Goal: Task Accomplishment & Management: Complete application form

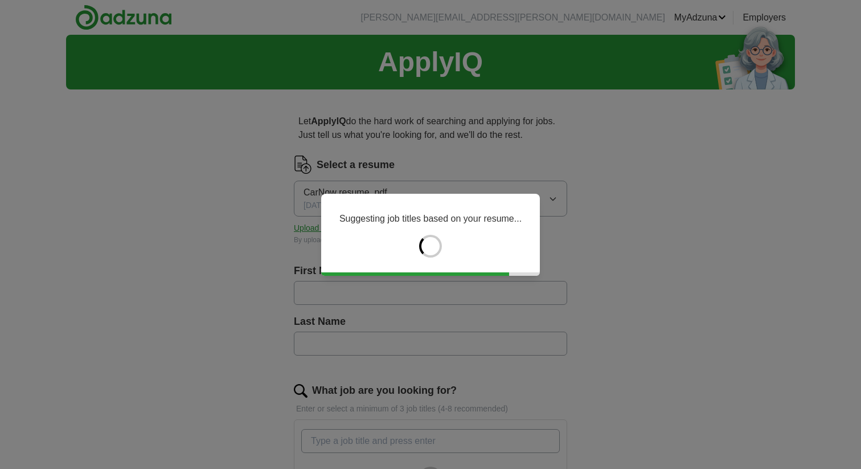
type input "*****"
type input "******"
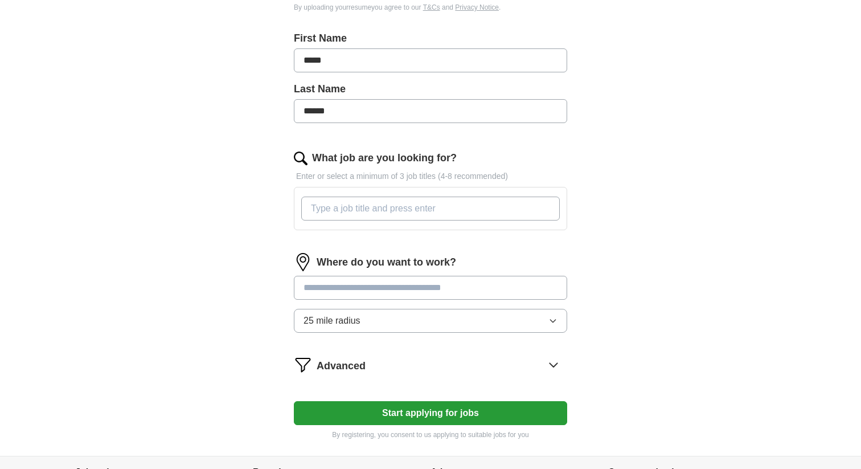
scroll to position [233, 0]
click at [383, 207] on input "What job are you looking for?" at bounding box center [430, 208] width 259 height 24
type input "car now"
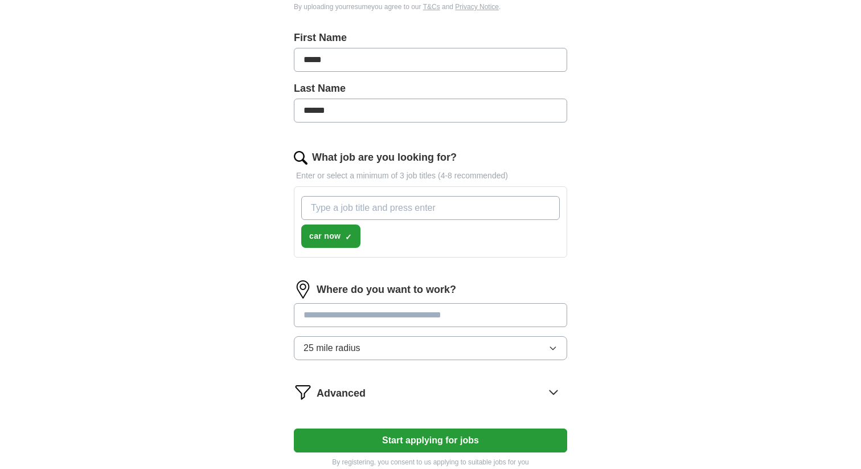
click at [414, 427] on form "Select a resume CarNow resume .pdf [DATE] 12:09 Upload a different resume By up…" at bounding box center [430, 195] width 273 height 545
click at [376, 214] on input "What job are you looking for?" at bounding box center [430, 208] width 259 height 24
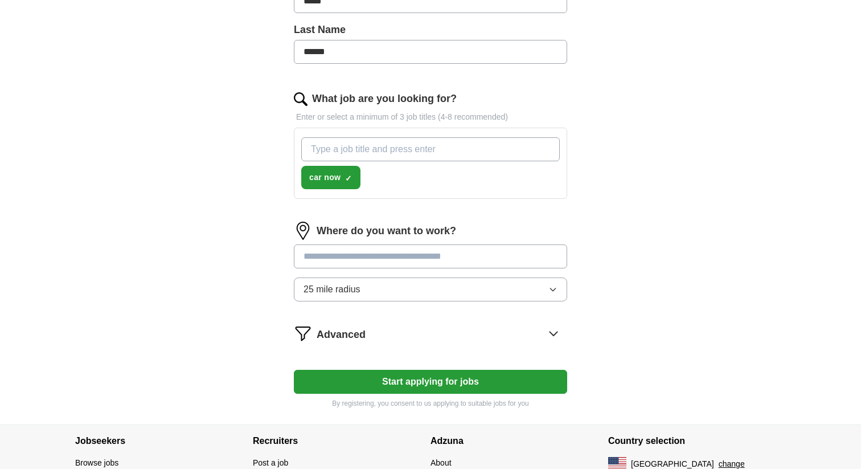
scroll to position [345, 0]
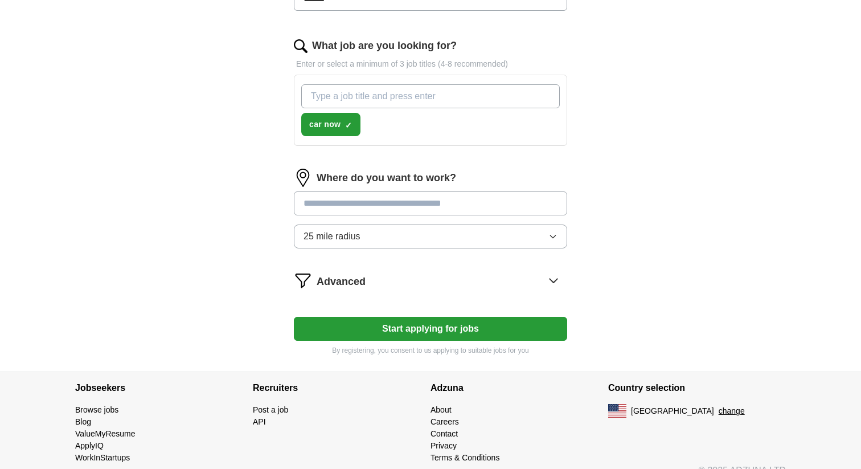
click at [551, 284] on form "Select a resume CarNow resume .pdf [DATE] 12:09 Upload a different resume By up…" at bounding box center [430, 83] width 273 height 545
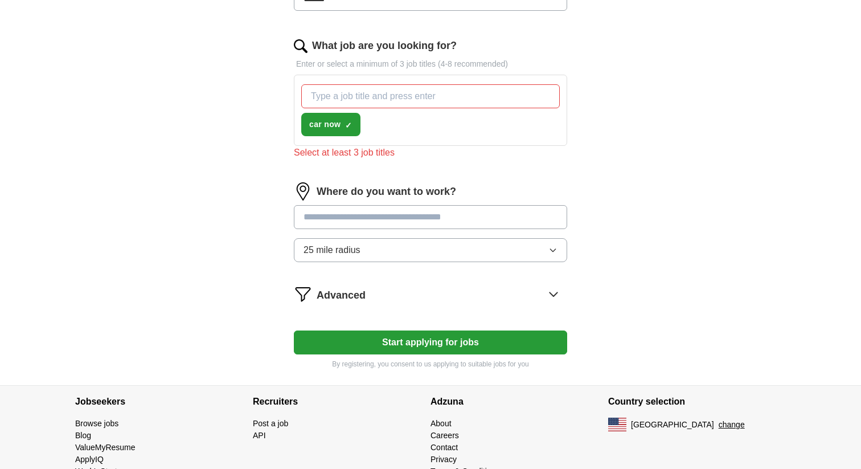
click at [552, 281] on form "Select a resume CarNow resume .pdf [DATE] 12:09 Upload a different resume By up…" at bounding box center [430, 90] width 273 height 558
click at [552, 291] on icon at bounding box center [554, 294] width 18 height 18
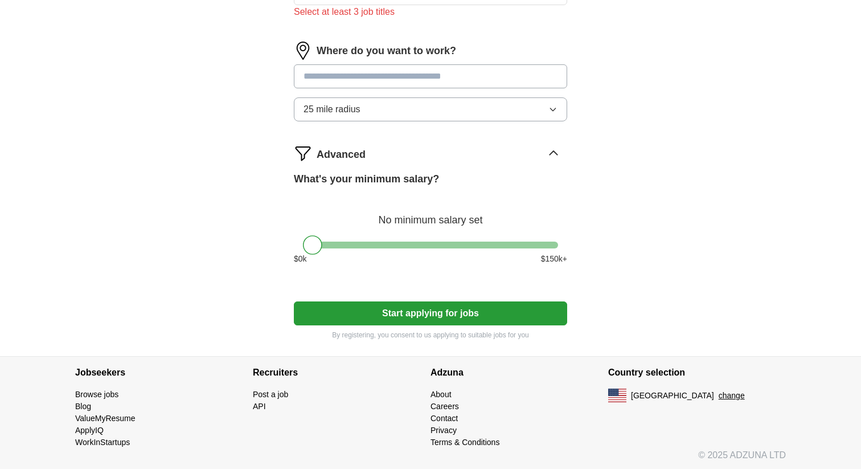
scroll to position [488, 0]
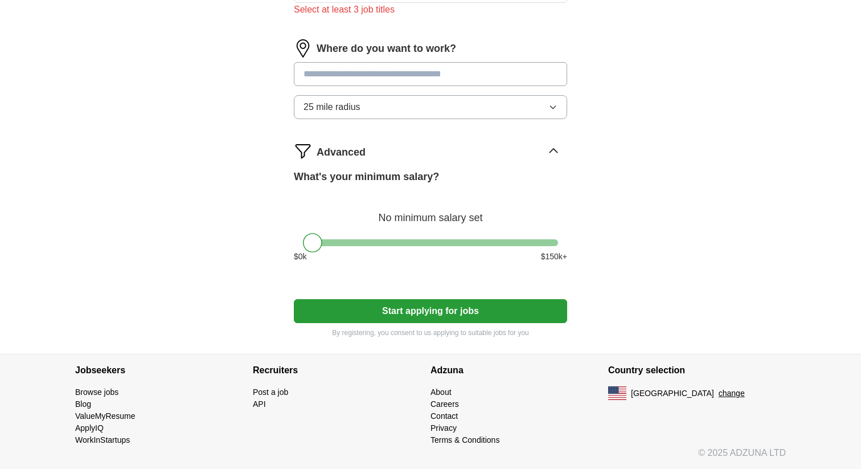
click at [462, 312] on button "Start applying for jobs" at bounding box center [430, 311] width 273 height 24
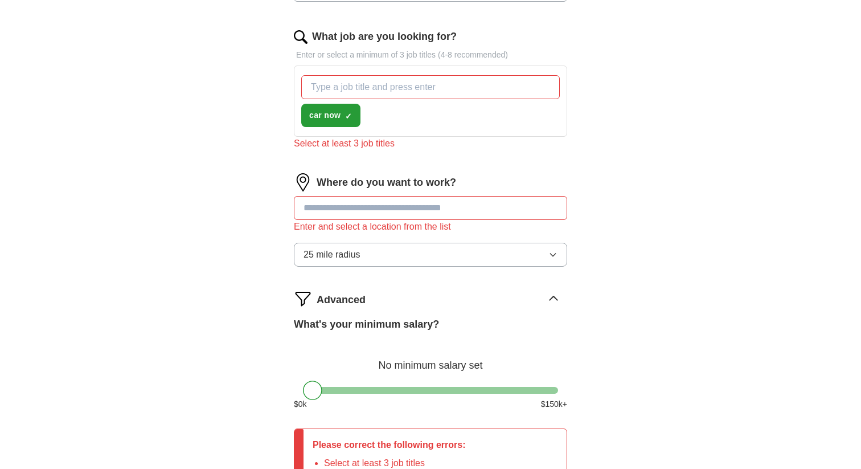
scroll to position [344, 0]
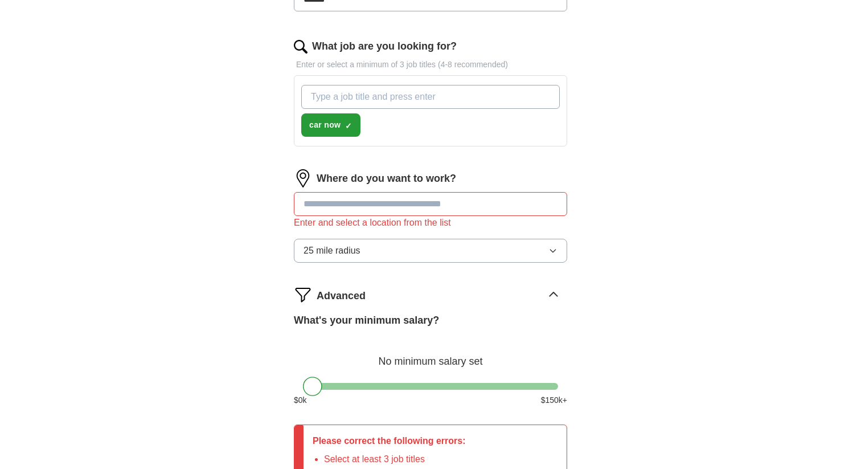
click at [325, 91] on input "What job are you looking for?" at bounding box center [430, 97] width 259 height 24
type input "customer success"
type input "d"
type input "s"
type input "Automotive Software"
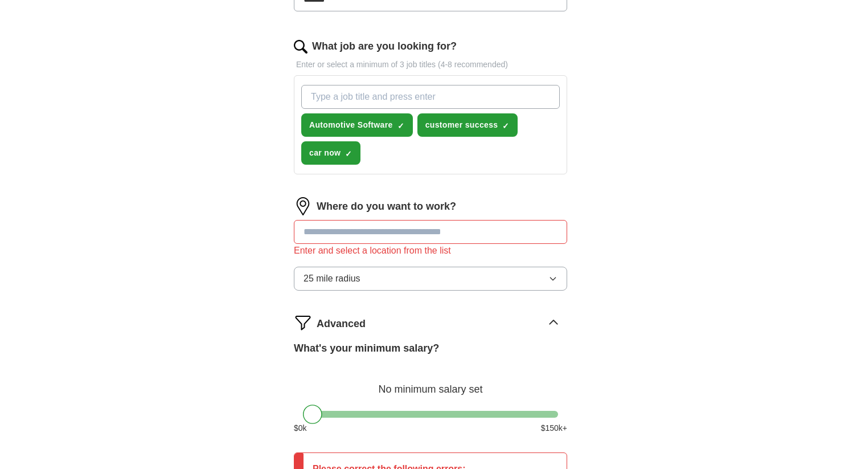
click at [338, 230] on input "text" at bounding box center [430, 232] width 273 height 24
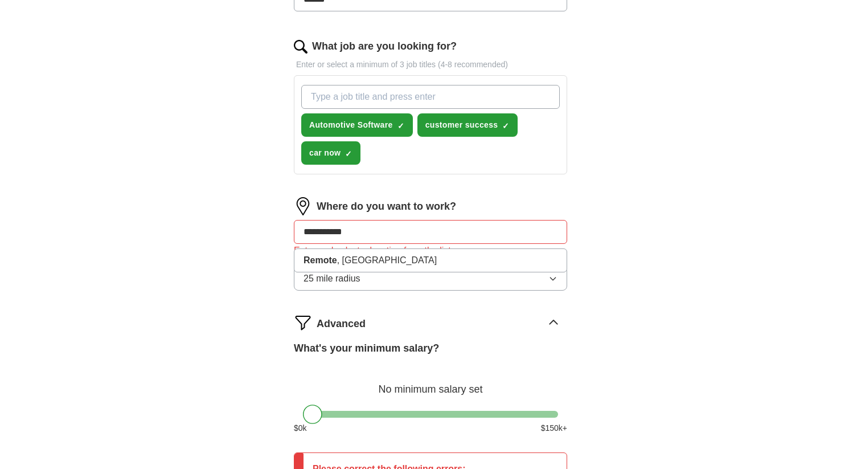
click at [399, 236] on input "**********" at bounding box center [430, 232] width 273 height 24
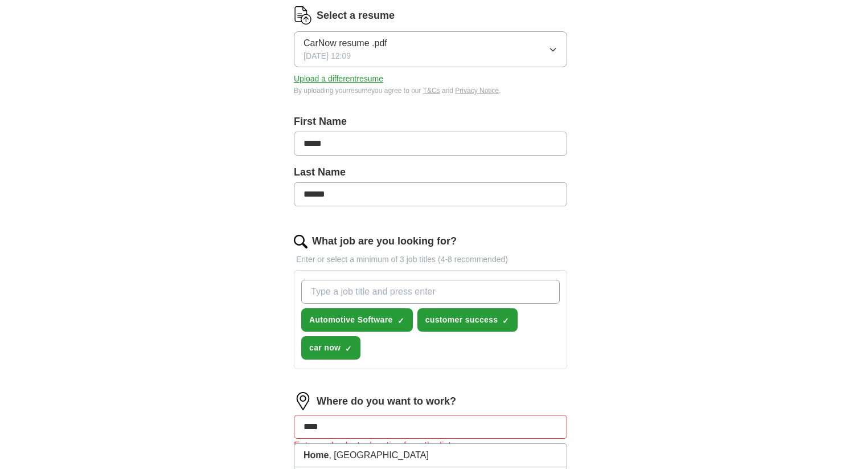
scroll to position [0, 0]
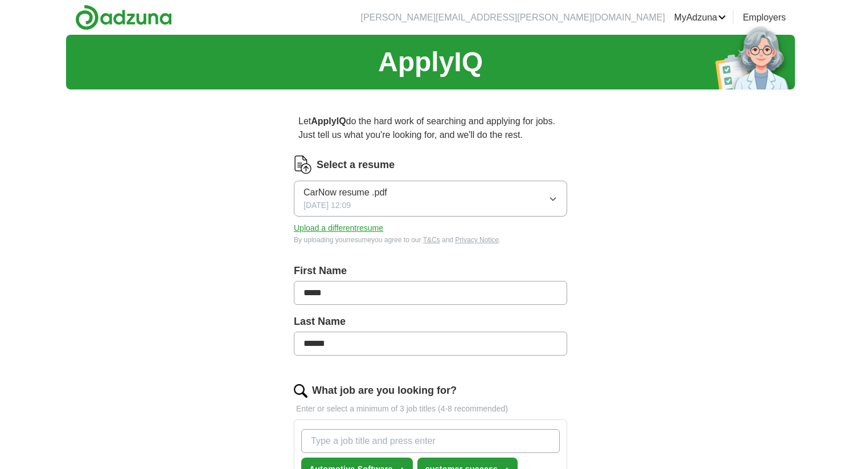
type input "****"
click at [218, 310] on div "ApplyIQ Let ApplyIQ do the hard work of searching and applying for jobs. Just t…" at bounding box center [430, 478] width 729 height 886
